Goal: Check status: Check status

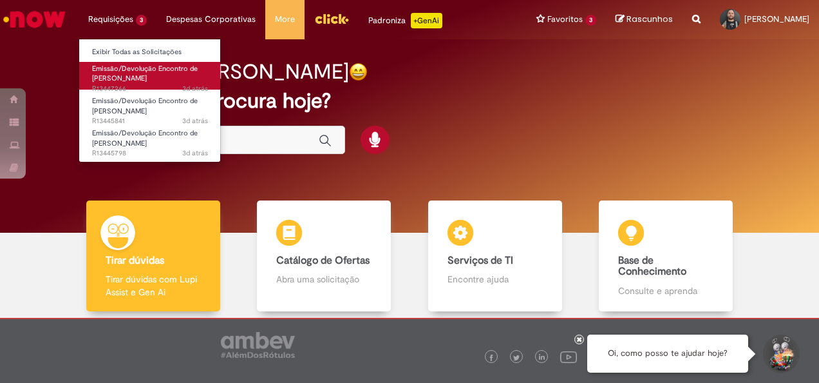
drag, startPoint x: 133, startPoint y: 66, endPoint x: 144, endPoint y: 68, distance: 11.2
click at [133, 66] on span "Emissão/Devolução Encontro de [PERSON_NAME]" at bounding box center [145, 74] width 106 height 20
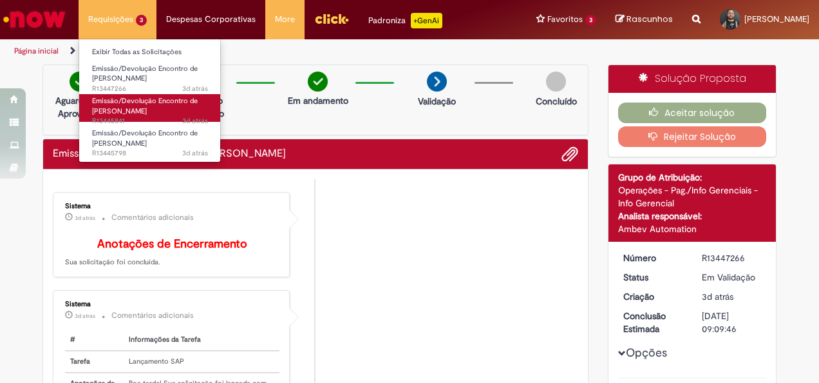
click at [124, 117] on span "3d atrás 3 dias atrás R13445841" at bounding box center [150, 121] width 116 height 10
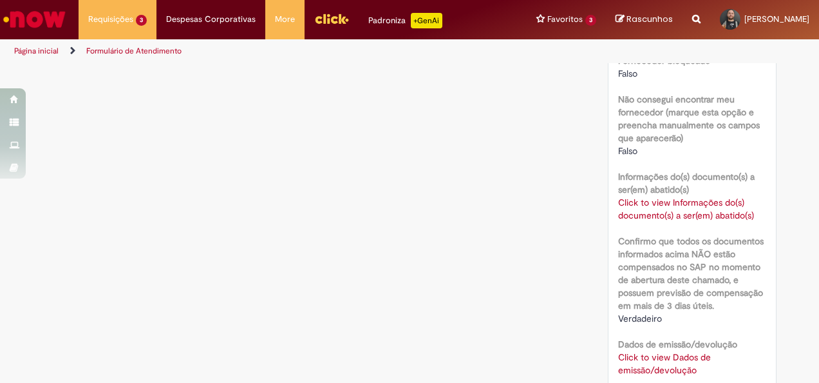
scroll to position [902, 0]
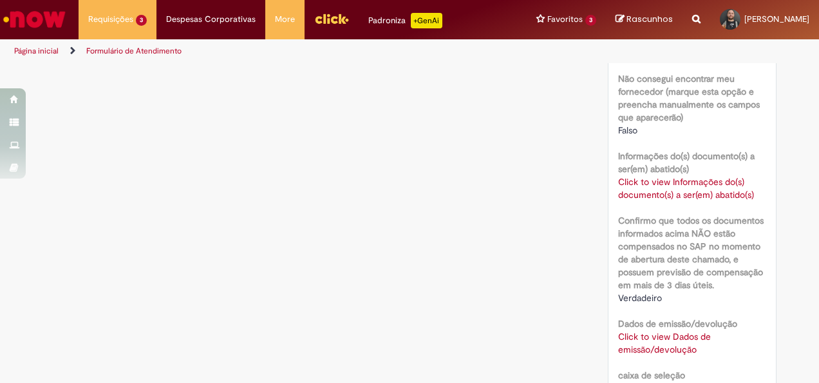
click at [652, 334] on link "Click to view Dados de emissão/devolução" at bounding box center [664, 342] width 93 height 24
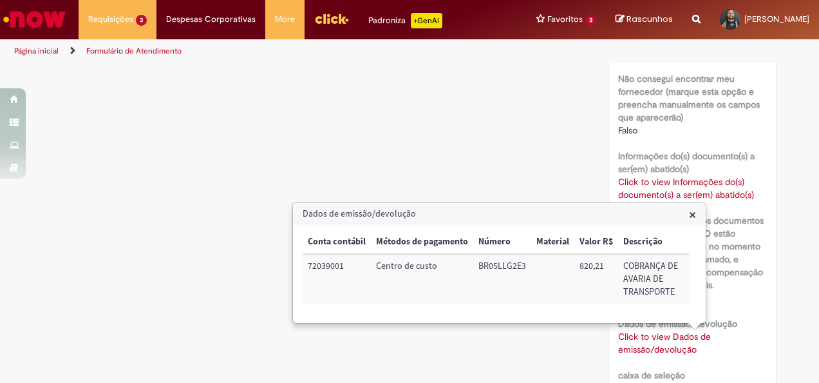
click at [691, 160] on label "Informações do(s) documento(s) a ser(em) abatido(s)" at bounding box center [692, 162] width 149 height 26
click at [685, 182] on link "Click to view Informações do(s) documento(s) a ser(em) abatido(s)" at bounding box center [686, 188] width 136 height 24
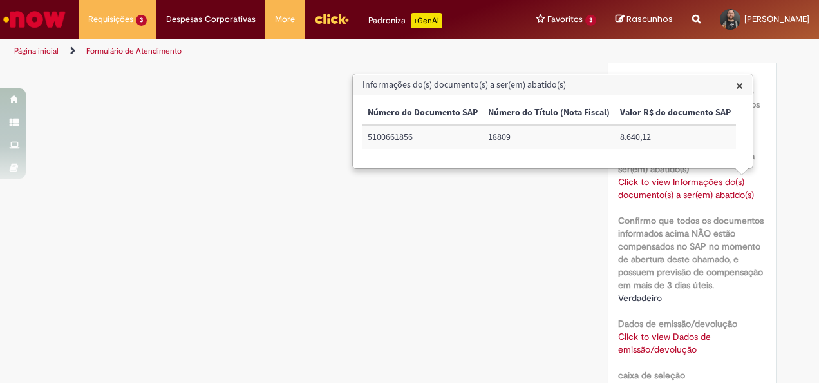
click at [661, 337] on link "Click to view Dados de emissão/devolução" at bounding box center [664, 342] width 93 height 24
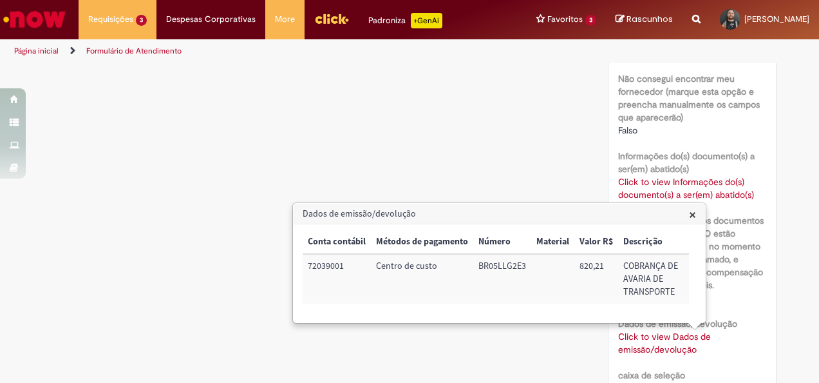
click at [694, 216] on span "×" at bounding box center [692, 213] width 7 height 17
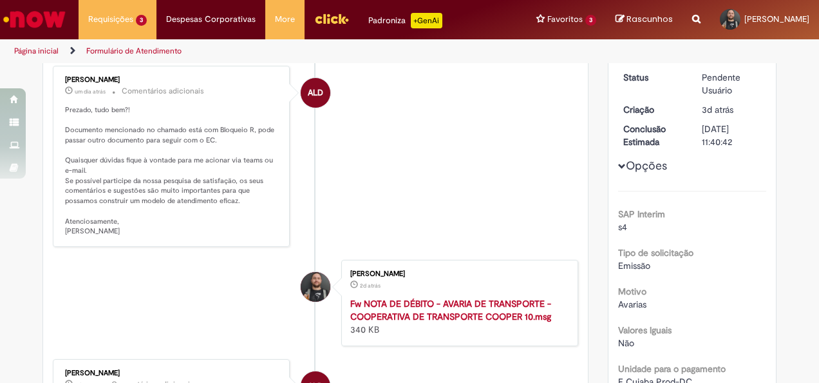
scroll to position [0, 0]
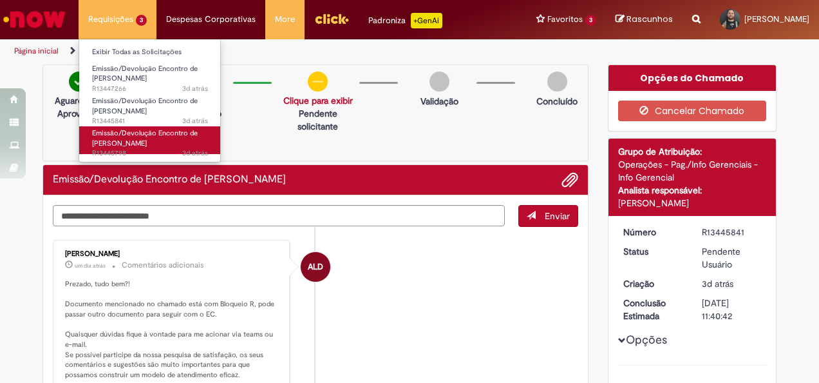
click at [147, 150] on span "3d atrás 3 dias atrás R13445798" at bounding box center [150, 153] width 116 height 10
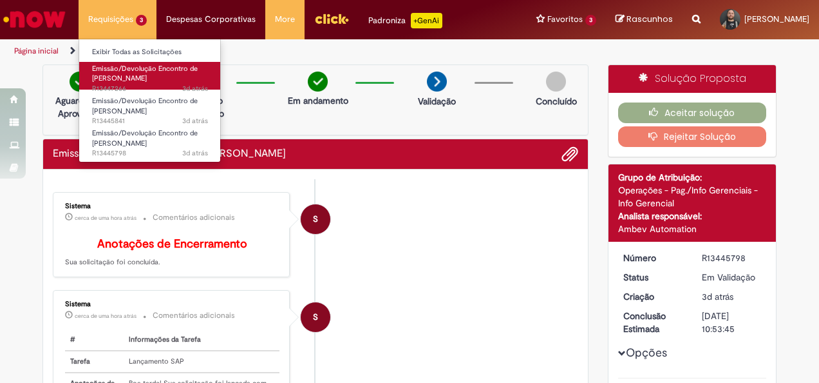
click at [121, 77] on span "Emissão/Devolução Encontro de [PERSON_NAME]" at bounding box center [145, 74] width 106 height 20
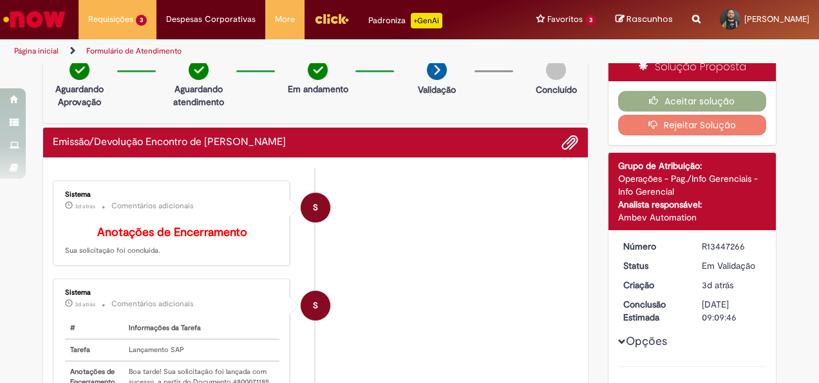
scroll to position [9, 0]
